Goal: Communication & Community: Answer question/provide support

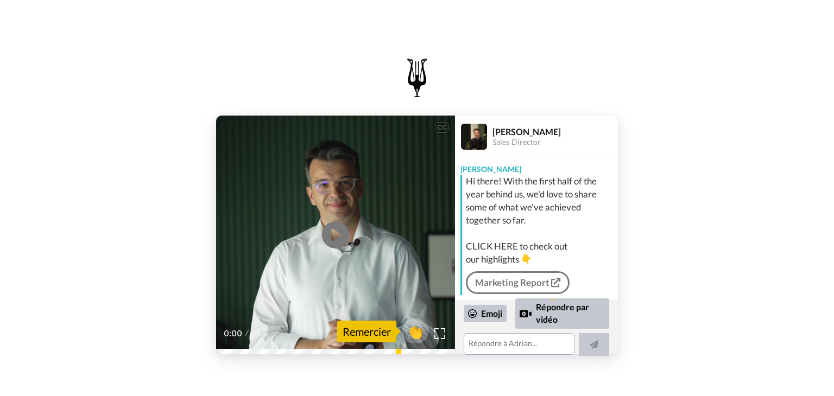
click at [356, 259] on video at bounding box center [335, 235] width 239 height 239
click at [827, 377] on div "CC Play/Pause and economic wins remain unpredictable. 0:23 / 1:05 👏 Remercier […" at bounding box center [417, 193] width 834 height 387
click at [492, 346] on textarea at bounding box center [519, 344] width 111 height 22
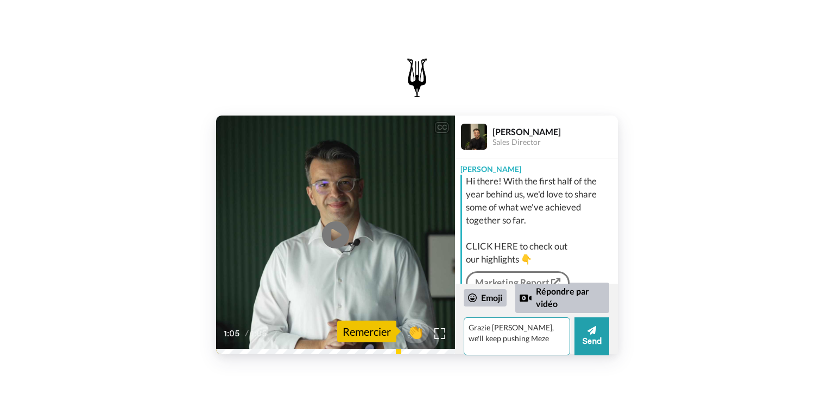
click at [497, 337] on textarea "Grazie [PERSON_NAME], we'll keep pushing Meze" at bounding box center [517, 337] width 106 height 38
click at [559, 342] on textarea "Grazie [PERSON_NAME], we'll keep pushing and promote Meze" at bounding box center [517, 337] width 106 height 38
click at [533, 328] on textarea "Grazie [PERSON_NAME], we'll keep pushing and promote Meze headphones" at bounding box center [517, 337] width 106 height 38
click at [517, 350] on textarea "Grazie [PERSON_NAME], we'll more and more keep pushing and promote Meze headpho…" at bounding box center [517, 337] width 106 height 38
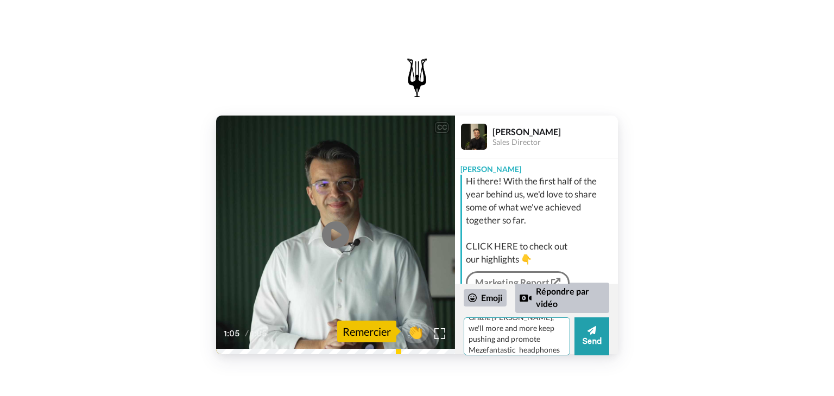
click at [514, 337] on textarea "Grazie [PERSON_NAME], we'll more and more keep pushing and promote Mezefantasti…" at bounding box center [517, 337] width 106 height 38
click at [517, 339] on textarea "Grazie [PERSON_NAME], we'll more and more keep pushing and promote Mezefantasti…" at bounding box center [517, 337] width 106 height 38
click at [499, 339] on textarea "Grazie [PERSON_NAME], we'll more and more keep pushing and promote Mezefantasti…" at bounding box center [517, 337] width 106 height 38
click at [517, 350] on textarea "Grazie [PERSON_NAME], we'll more and more keep pushing and promote fantastic Me…" at bounding box center [517, 337] width 106 height 38
click at [524, 352] on textarea "Grazie [PERSON_NAME], we'll more and more keep pushing and promote fantastic Me…" at bounding box center [517, 337] width 106 height 38
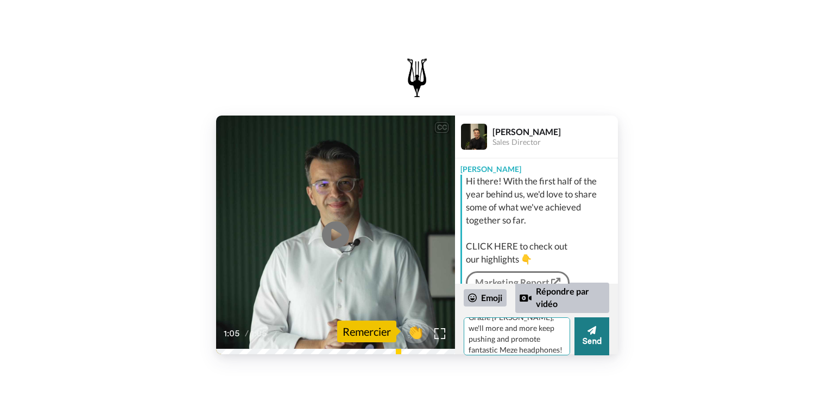
type textarea "Grazie [PERSON_NAME], we'll more and more keep pushing and promote fantastic Me…"
click at [591, 346] on button "Send" at bounding box center [591, 337] width 35 height 38
